Goal: Use online tool/utility: Use online tool/utility

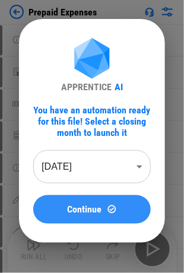
click at [96, 214] on span "Continue" at bounding box center [85, 209] width 34 height 9
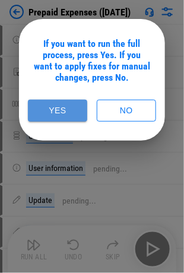
click at [72, 108] on button "Yes" at bounding box center [57, 111] width 59 height 22
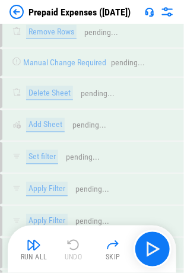
scroll to position [3185, 0]
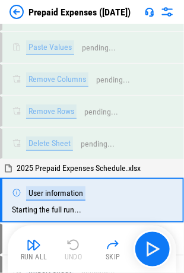
click at [42, 242] on button "Run All" at bounding box center [34, 249] width 38 height 28
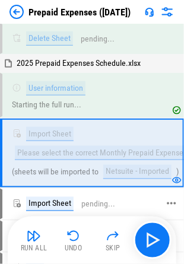
scroll to position [3310, 0]
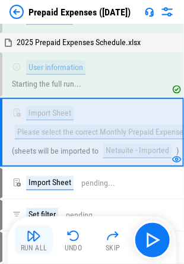
click at [36, 237] on img "button" at bounding box center [34, 236] width 14 height 14
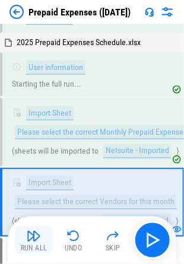
click at [38, 237] on img "button" at bounding box center [34, 236] width 14 height 14
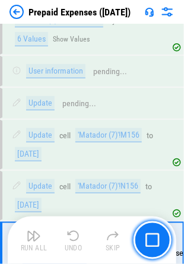
scroll to position [7390, 0]
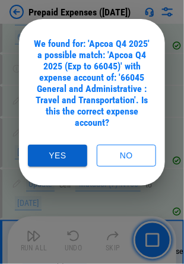
click at [65, 154] on button "Yes" at bounding box center [57, 156] width 59 height 22
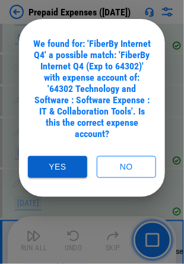
click at [53, 170] on button "Yes" at bounding box center [57, 167] width 59 height 22
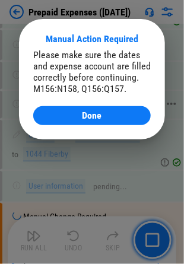
scroll to position [7781, 0]
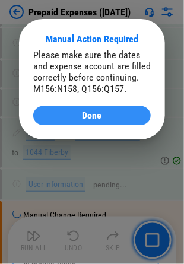
click at [92, 114] on span "Done" at bounding box center [92, 115] width 20 height 9
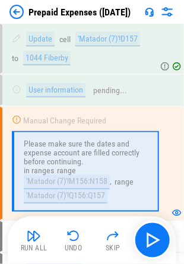
scroll to position [7841, 0]
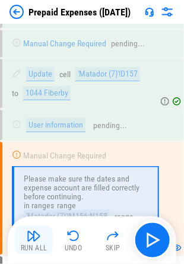
click at [37, 239] on img "button" at bounding box center [34, 236] width 14 height 14
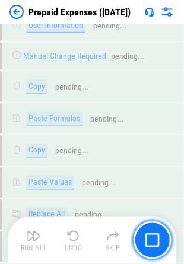
scroll to position [10267, 0]
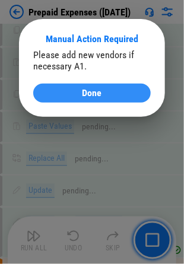
click at [94, 94] on span "Done" at bounding box center [92, 92] width 20 height 9
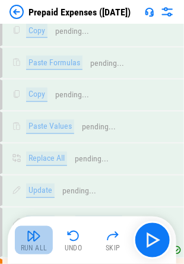
click at [36, 245] on div "Run All" at bounding box center [34, 248] width 27 height 7
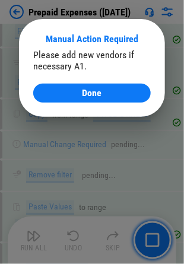
scroll to position [10775, 0]
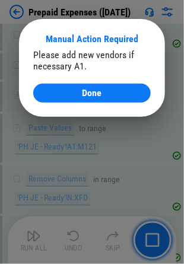
click at [93, 96] on span "Done" at bounding box center [92, 92] width 20 height 9
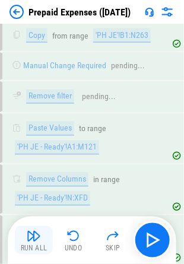
click at [26, 235] on button "Run All" at bounding box center [34, 240] width 38 height 28
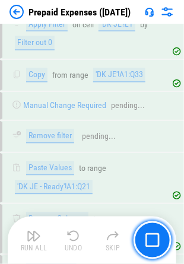
scroll to position [11284, 0]
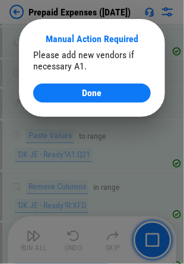
click at [74, 100] on button "Done" at bounding box center [91, 93] width 117 height 19
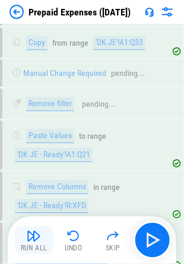
click at [33, 240] on img "button" at bounding box center [34, 236] width 14 height 14
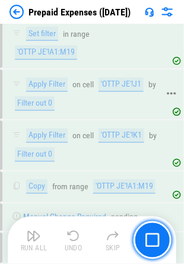
scroll to position [11818, 0]
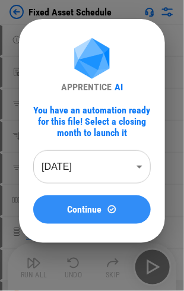
click at [93, 210] on span "Continue" at bounding box center [85, 209] width 34 height 9
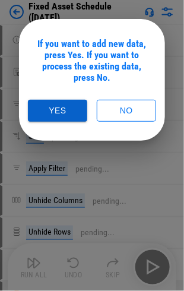
click at [66, 108] on button "Yes" at bounding box center [57, 111] width 59 height 22
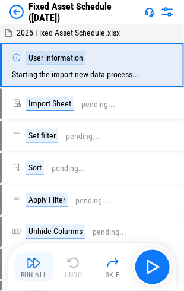
click at [41, 272] on div "Run All" at bounding box center [34, 275] width 27 height 7
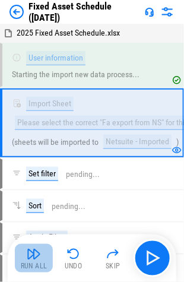
click at [34, 256] on img "button" at bounding box center [34, 254] width 14 height 14
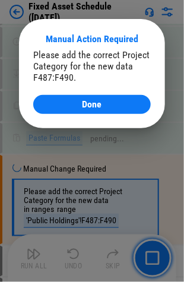
scroll to position [3645, 0]
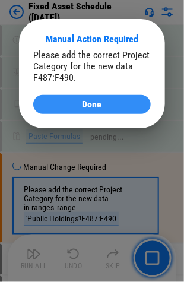
click at [94, 107] on span "Done" at bounding box center [92, 104] width 20 height 9
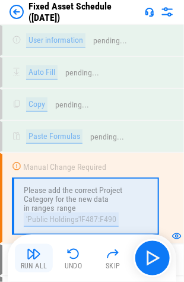
click at [30, 253] on img "button" at bounding box center [34, 254] width 14 height 14
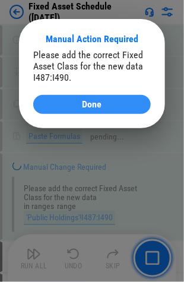
click at [99, 105] on span "Done" at bounding box center [92, 104] width 20 height 9
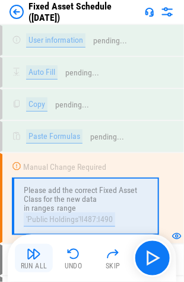
click at [31, 259] on img "button" at bounding box center [34, 254] width 14 height 14
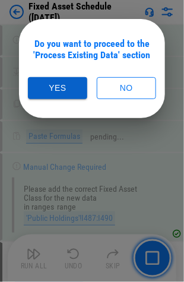
click at [68, 87] on button "Yes" at bounding box center [57, 88] width 59 height 22
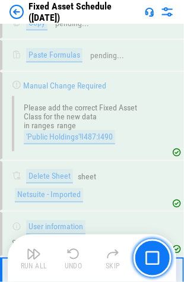
scroll to position [3818, 0]
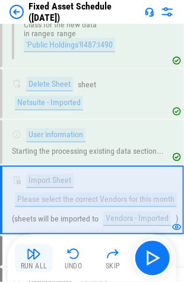
click at [24, 257] on button "Run All" at bounding box center [34, 258] width 38 height 28
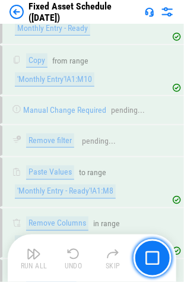
scroll to position [5205, 0]
